Goal: Task Accomplishment & Management: Manage account settings

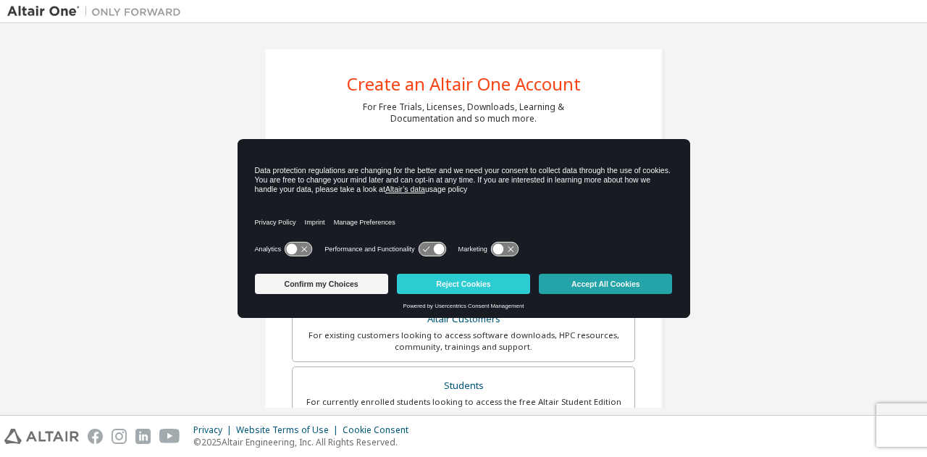
click at [574, 282] on button "Accept All Cookies" at bounding box center [605, 284] width 133 height 20
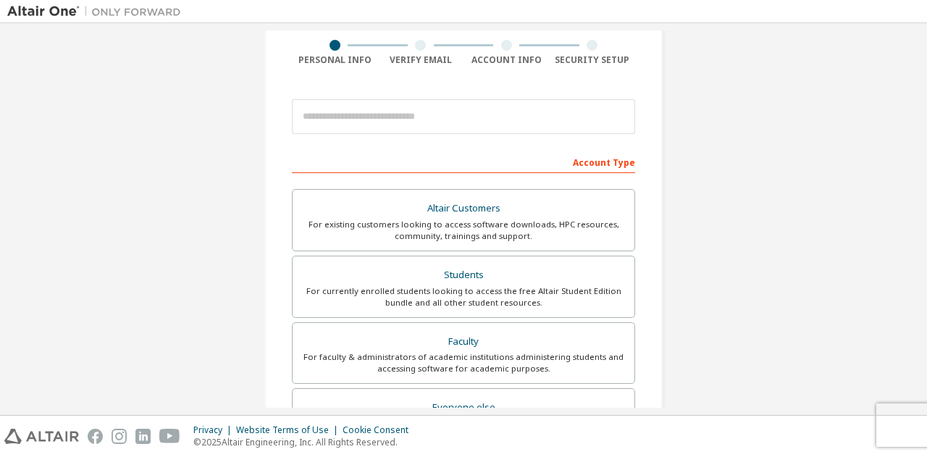
scroll to position [112, 0]
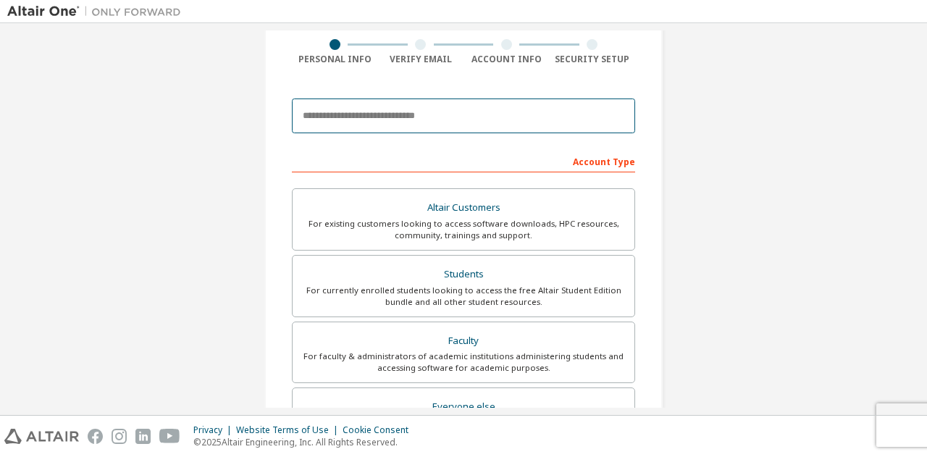
click at [432, 114] on input "email" at bounding box center [463, 115] width 343 height 35
type input "**********"
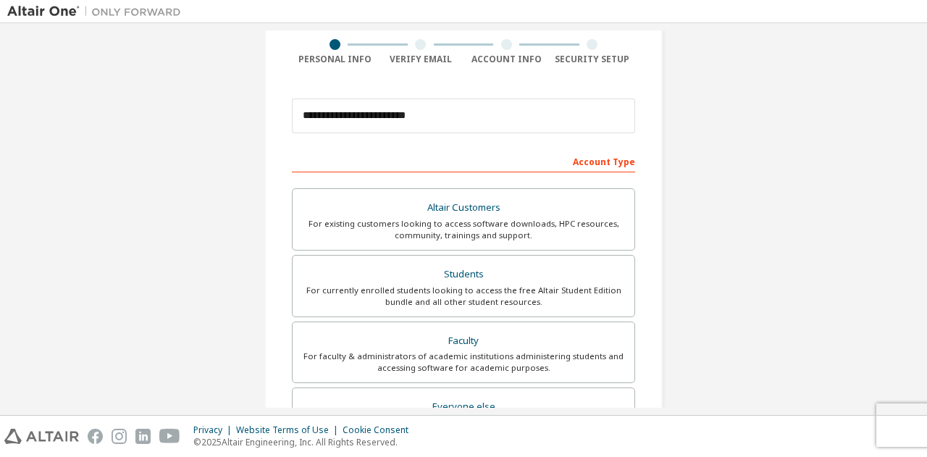
type input "********"
type input "*********"
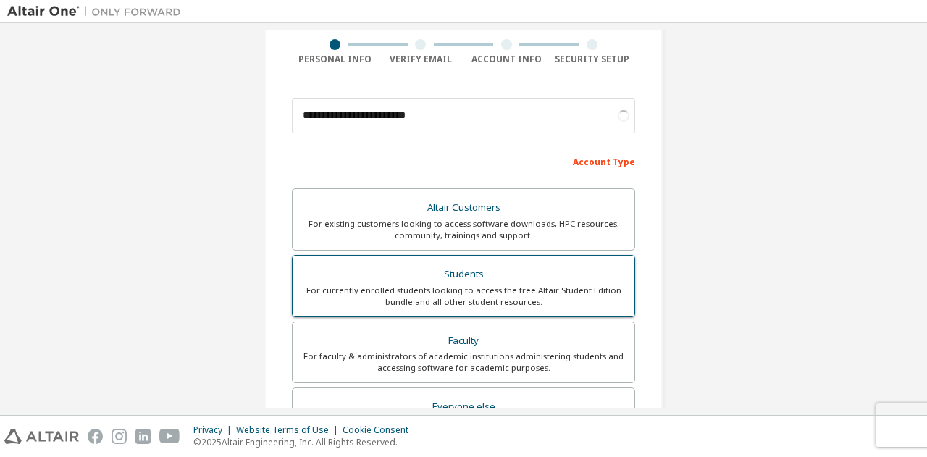
click at [423, 270] on div "Students" at bounding box center [463, 274] width 324 height 20
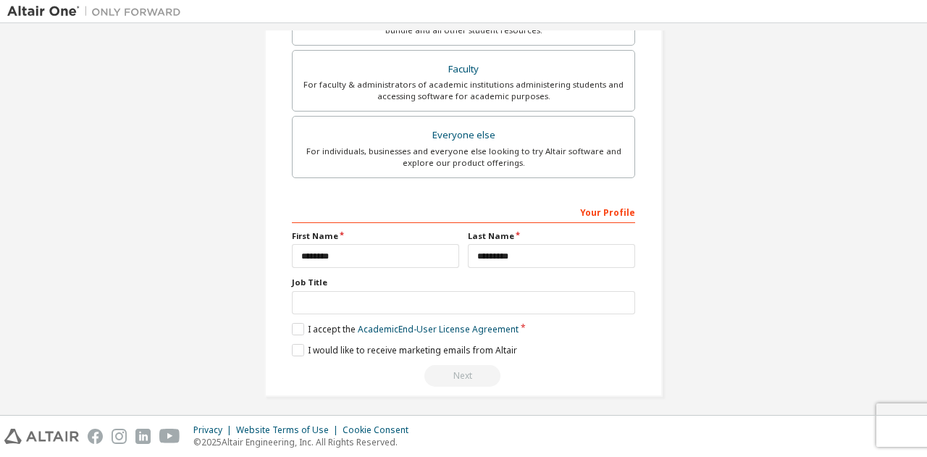
scroll to position [385, 0]
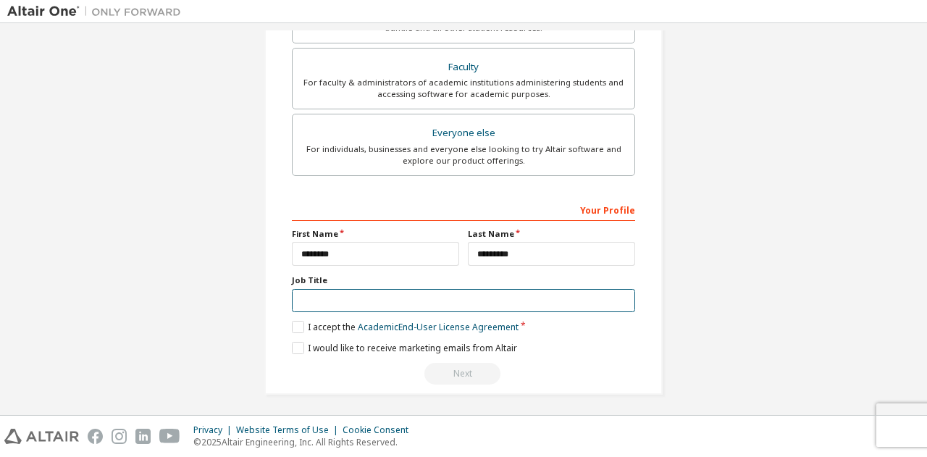
click at [548, 301] on input "text" at bounding box center [463, 301] width 343 height 24
type input "*******"
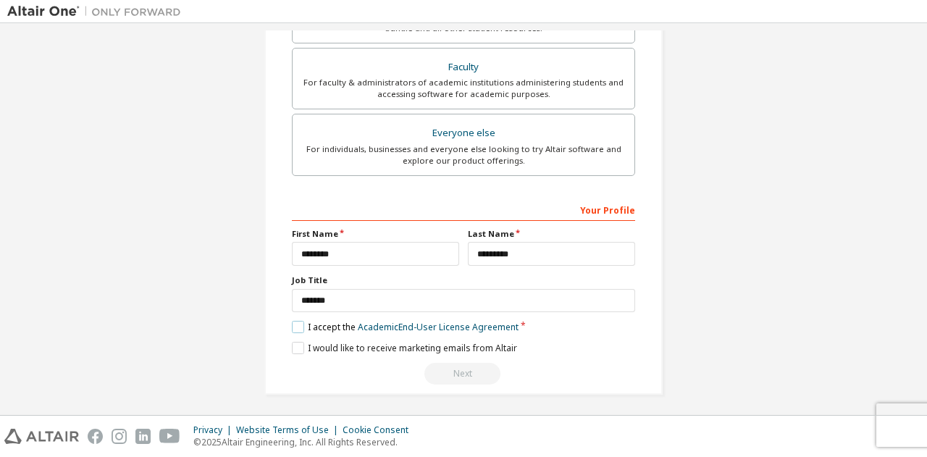
click at [292, 322] on label "I accept the Academic End-User License Agreement" at bounding box center [405, 327] width 227 height 12
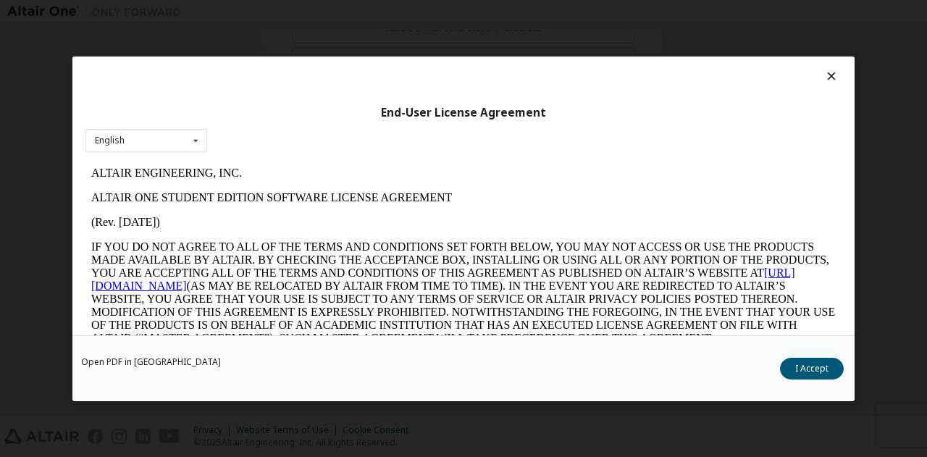
scroll to position [0, 0]
click at [814, 371] on button "I Accept" at bounding box center [812, 368] width 64 height 22
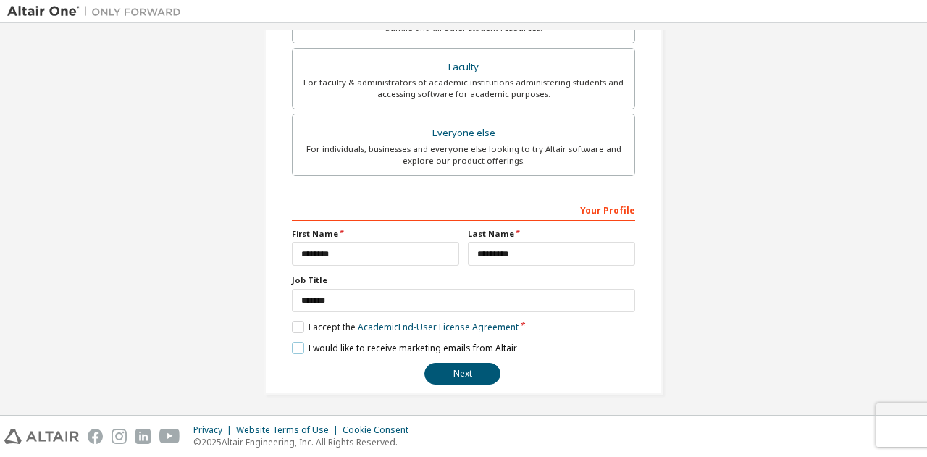
click at [295, 347] on label "I would like to receive marketing emails from Altair" at bounding box center [404, 348] width 225 height 12
click at [442, 367] on button "Next" at bounding box center [462, 374] width 76 height 22
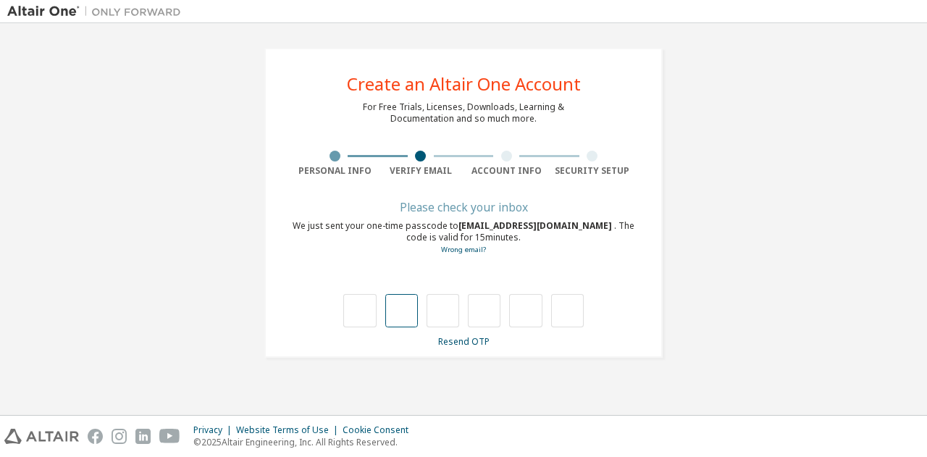
type input "*"
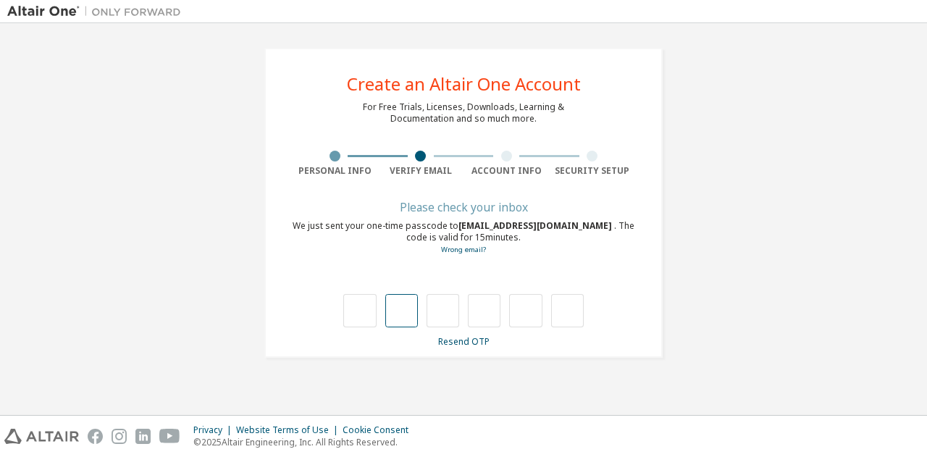
type input "*"
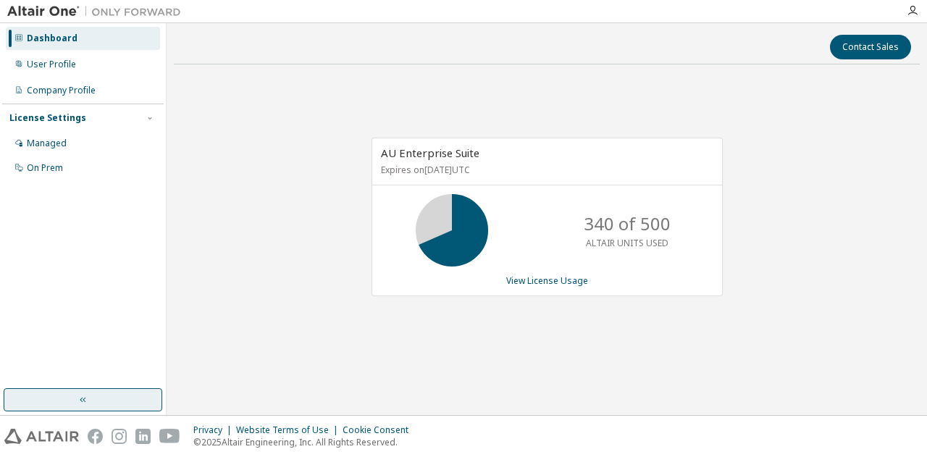
click at [129, 403] on button "button" at bounding box center [83, 399] width 159 height 23
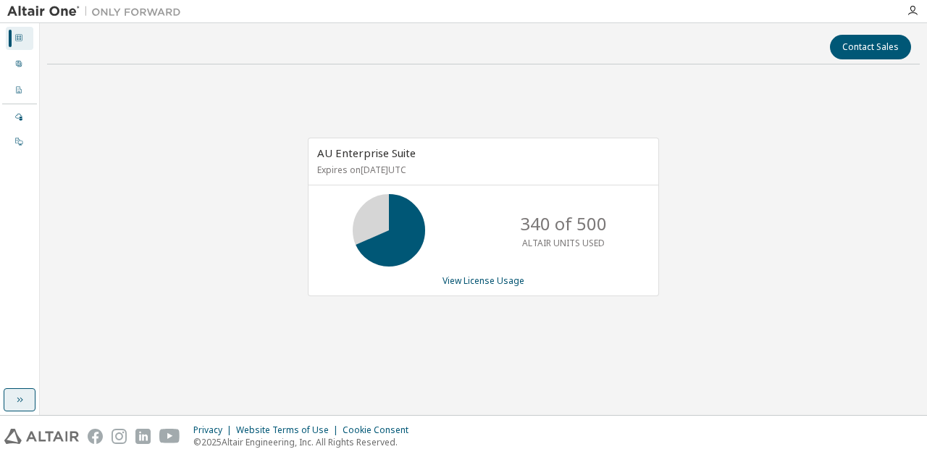
click at [16, 394] on icon "button" at bounding box center [20, 400] width 12 height 12
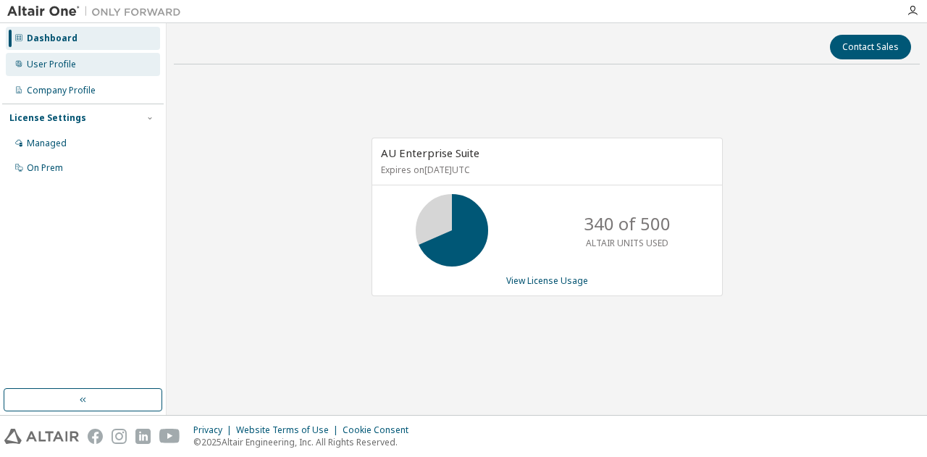
click at [75, 66] on div "User Profile" at bounding box center [83, 64] width 154 height 23
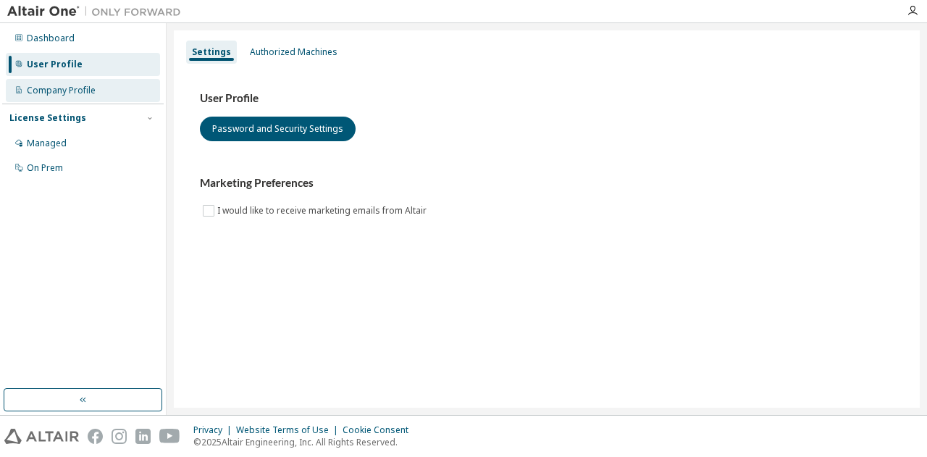
click at [70, 95] on div "Company Profile" at bounding box center [61, 91] width 69 height 12
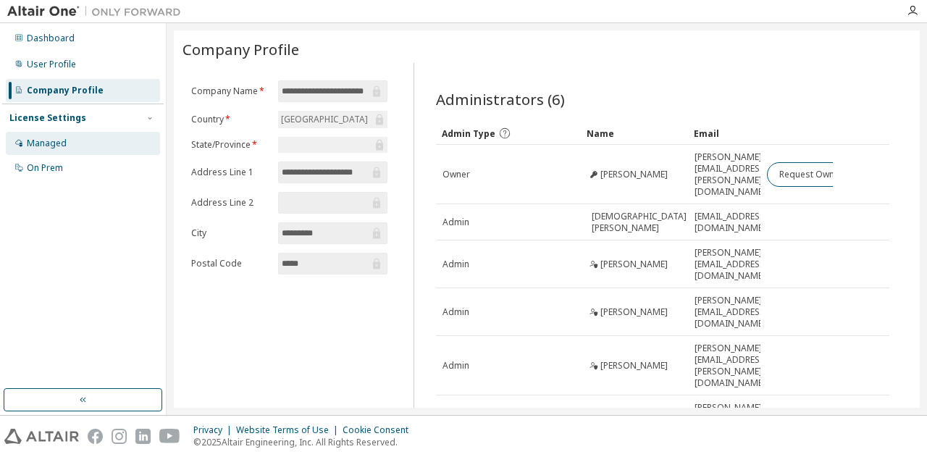
click at [53, 150] on div "Managed" at bounding box center [83, 143] width 154 height 23
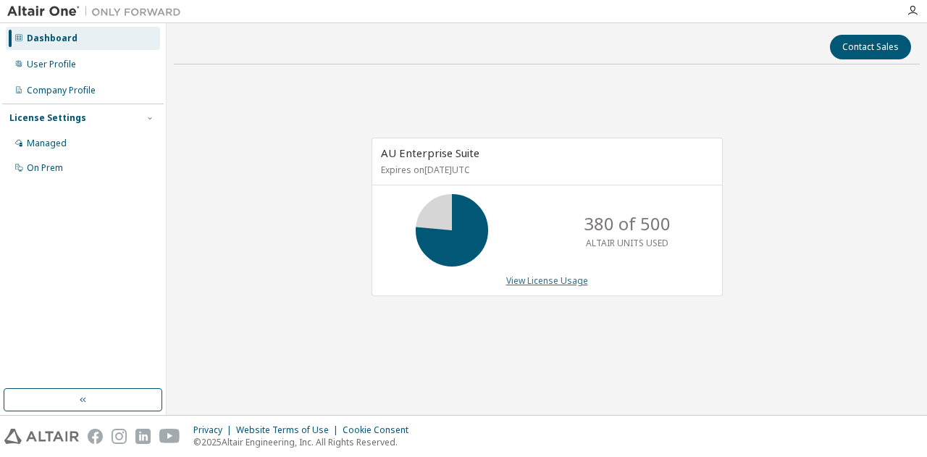
click at [558, 280] on link "View License Usage" at bounding box center [547, 280] width 82 height 12
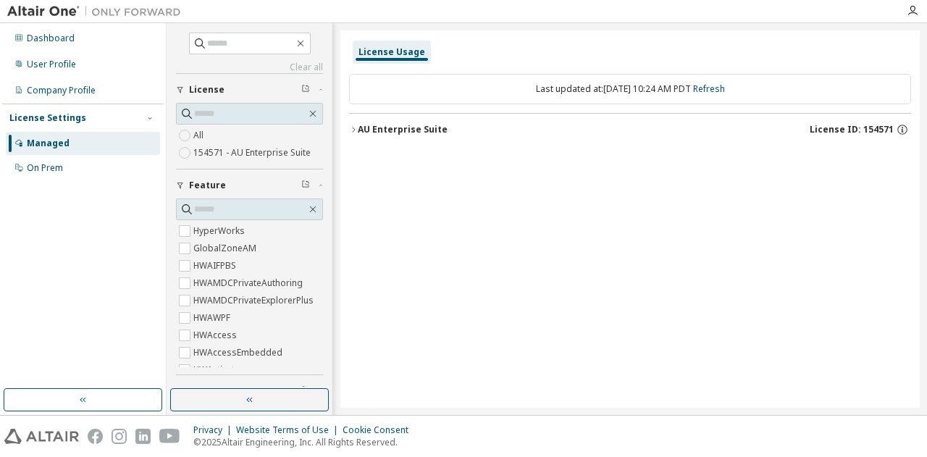
scroll to position [81, 0]
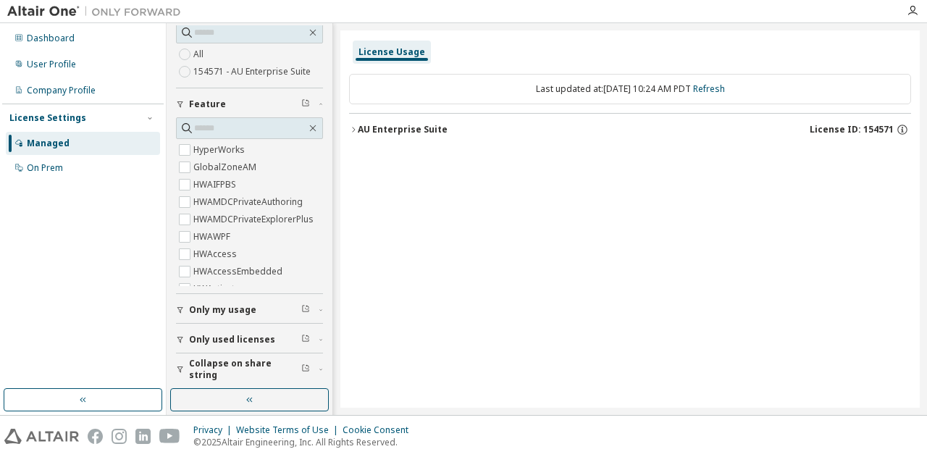
click at [205, 304] on span "Only my usage" at bounding box center [222, 310] width 67 height 12
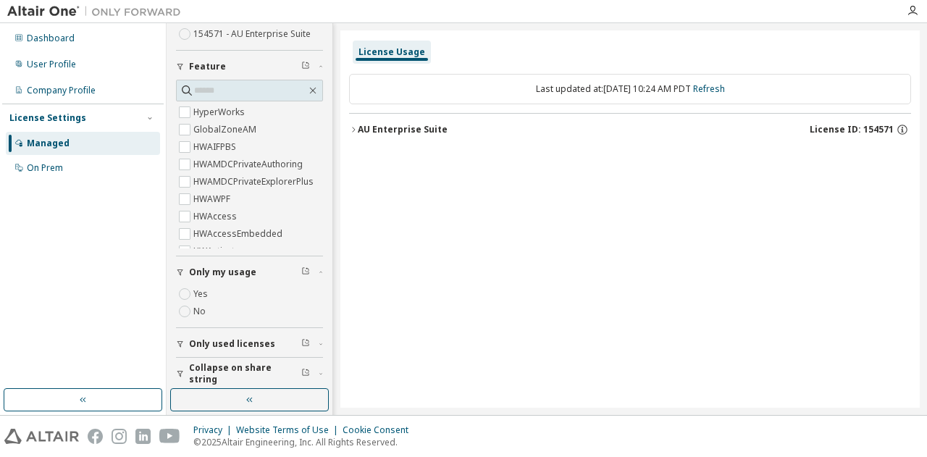
scroll to position [123, 0]
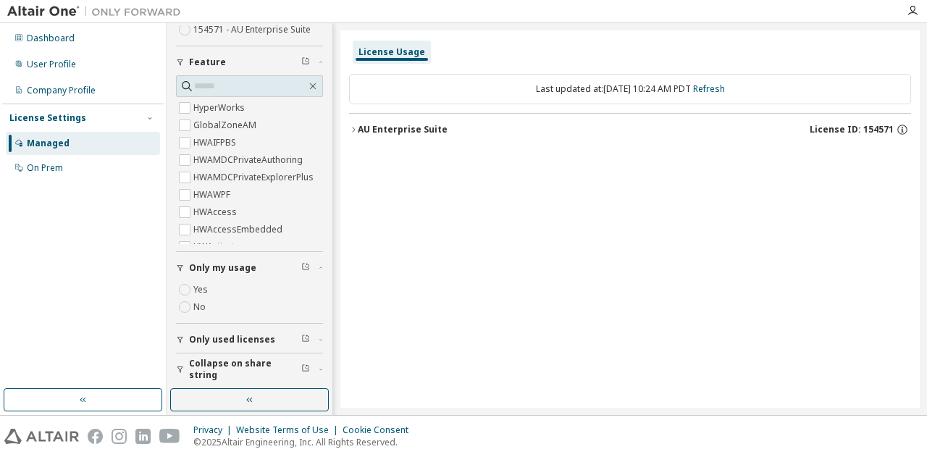
click at [227, 335] on span "Only used licenses" at bounding box center [232, 340] width 86 height 12
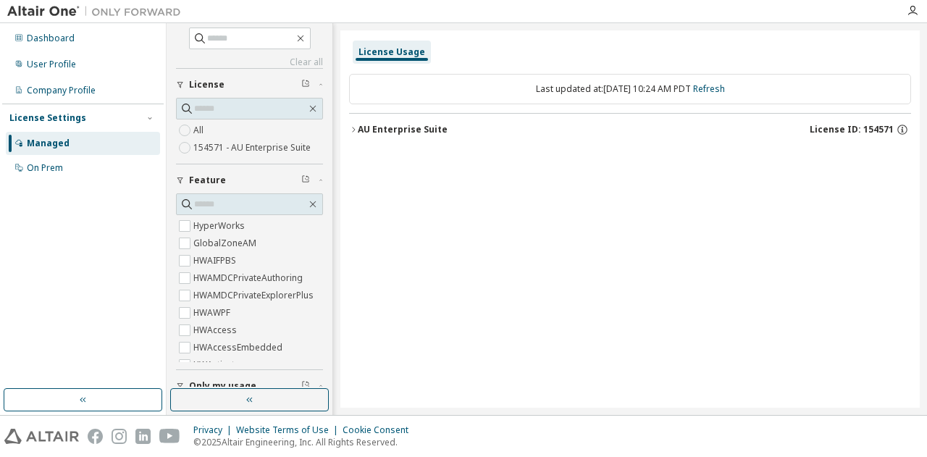
scroll to position [0, 0]
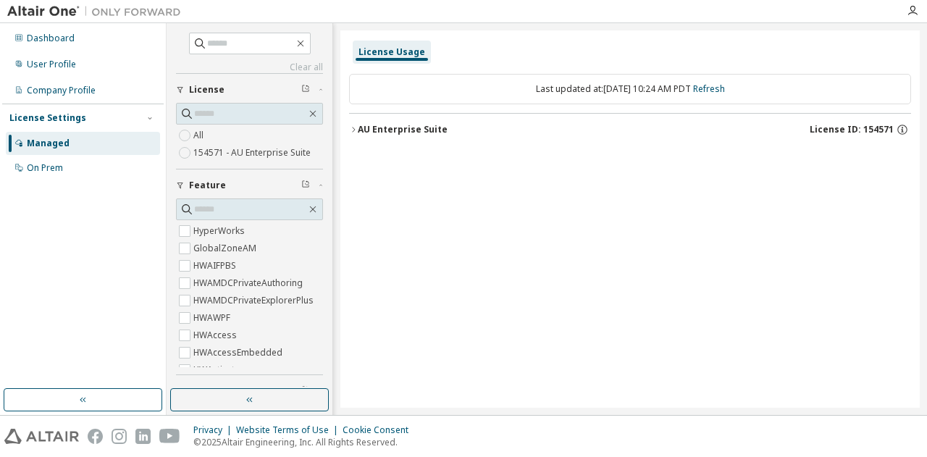
click at [356, 130] on icon "button" at bounding box center [353, 129] width 9 height 9
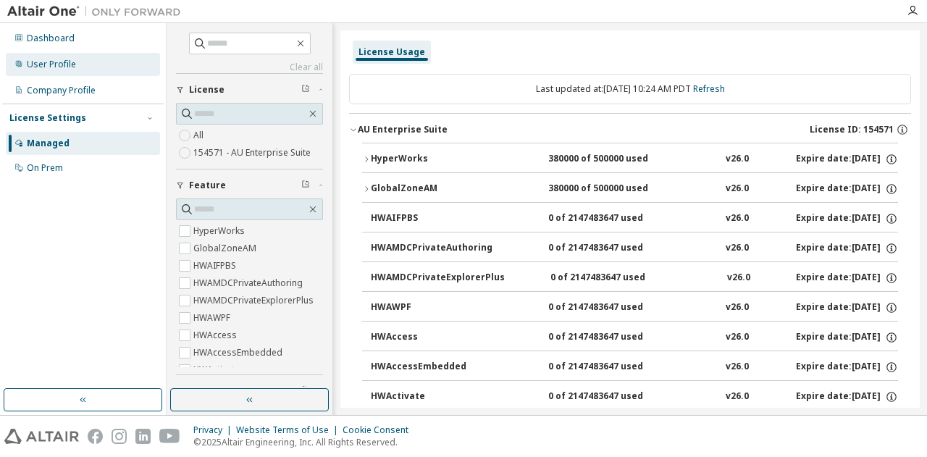
click at [73, 62] on div "User Profile" at bounding box center [51, 65] width 49 height 12
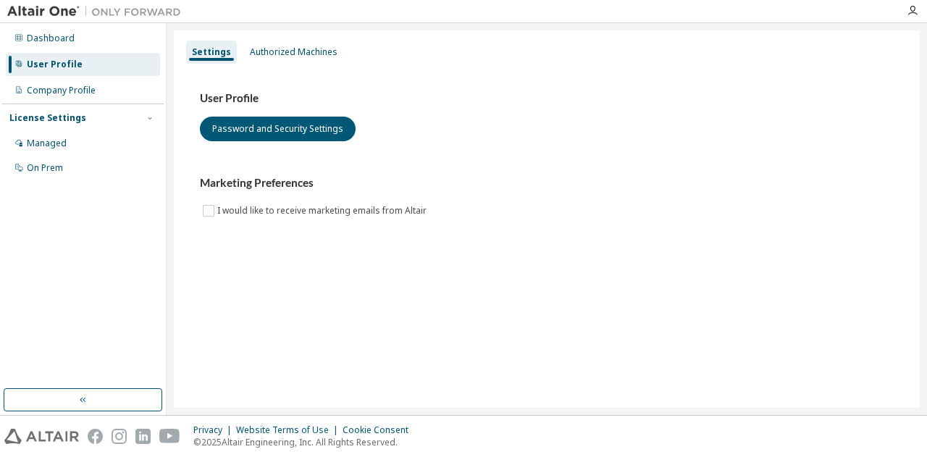
click at [64, 51] on div "Dashboard User Profile Company Profile License Settings Managed On Prem" at bounding box center [82, 103] width 161 height 156
click at [64, 38] on div "Dashboard" at bounding box center [51, 39] width 48 height 12
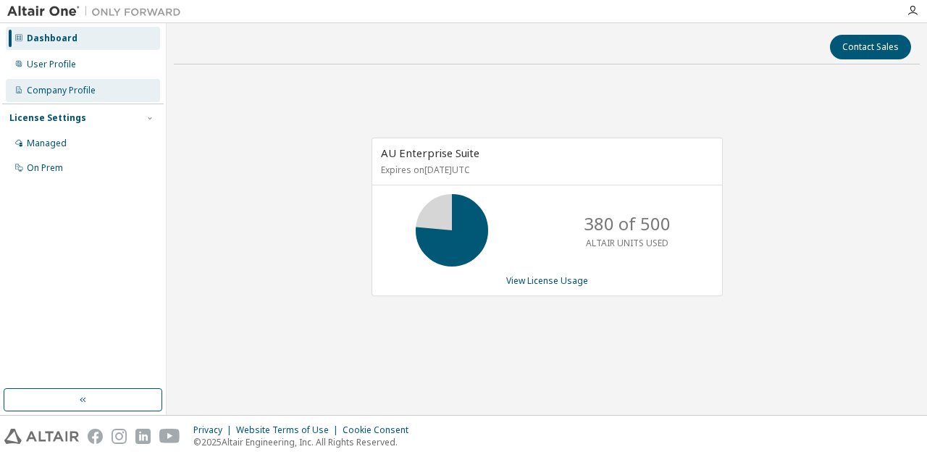
click at [49, 85] on div "Company Profile" at bounding box center [61, 91] width 69 height 12
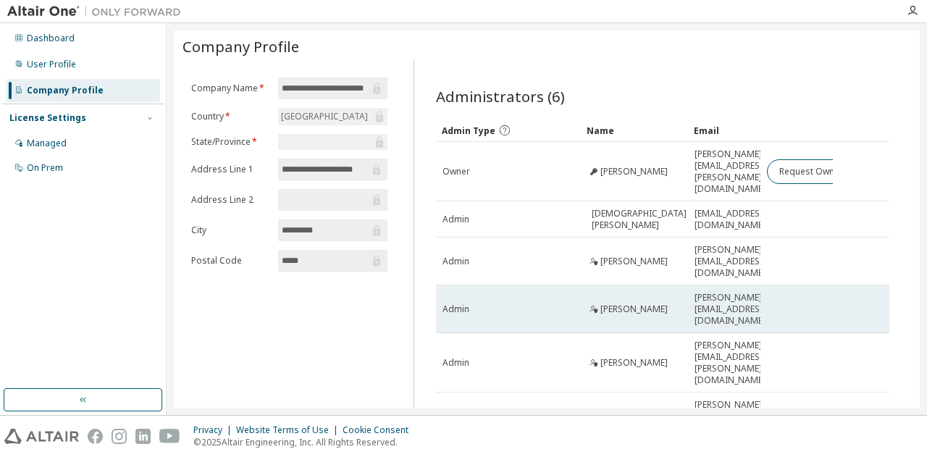
scroll to position [1, 0]
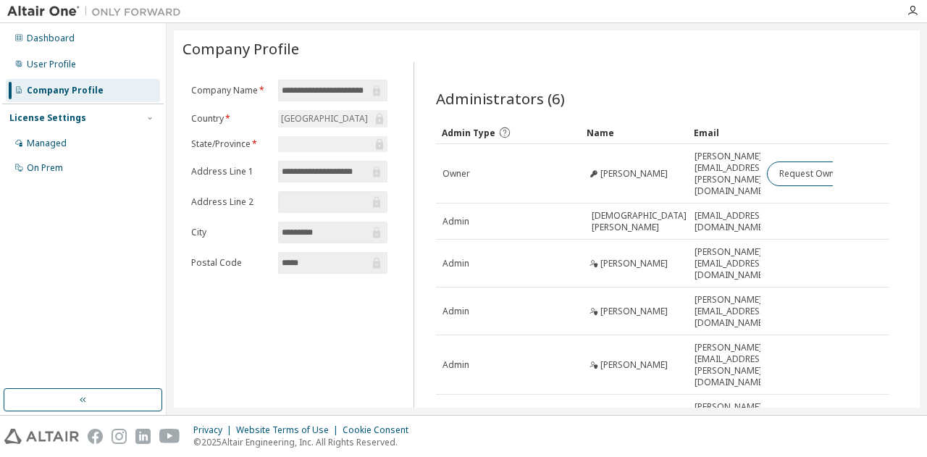
drag, startPoint x: 762, startPoint y: 141, endPoint x: 785, endPoint y: 138, distance: 23.5
drag, startPoint x: 764, startPoint y: 143, endPoint x: 784, endPoint y: 140, distance: 20.4
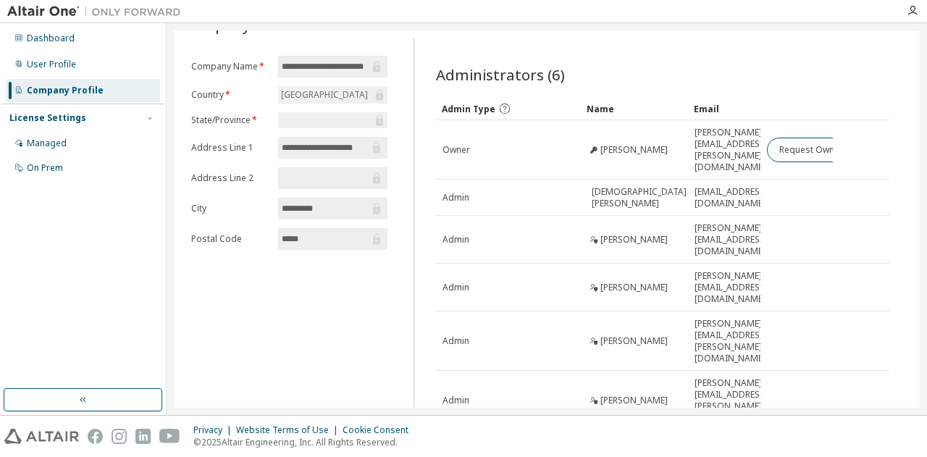
scroll to position [0, 0]
